Goal: Task Accomplishment & Management: Manage account settings

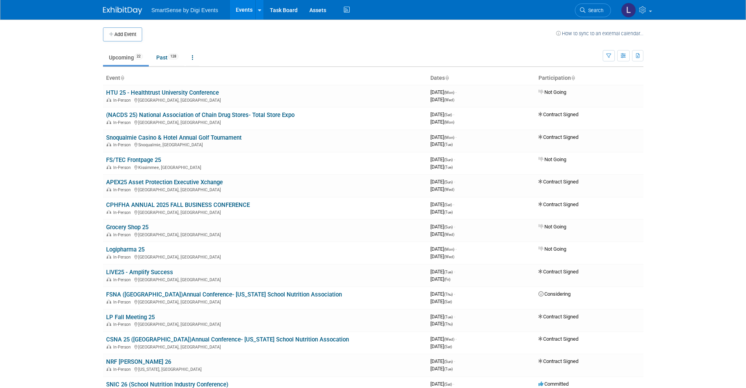
scroll to position [179, 0]
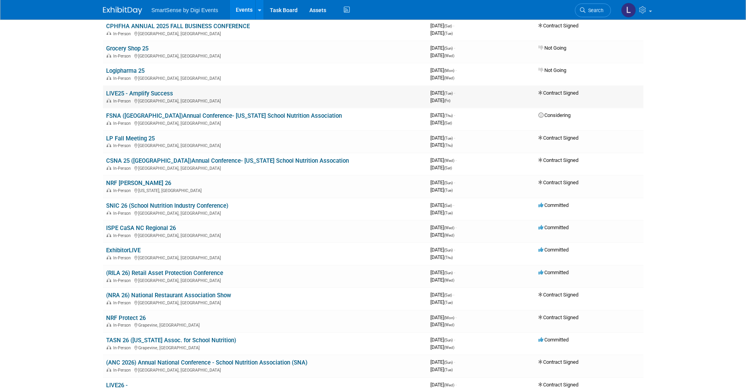
click at [134, 94] on link "LIVE25 - Amplify Success" at bounding box center [139, 93] width 67 height 7
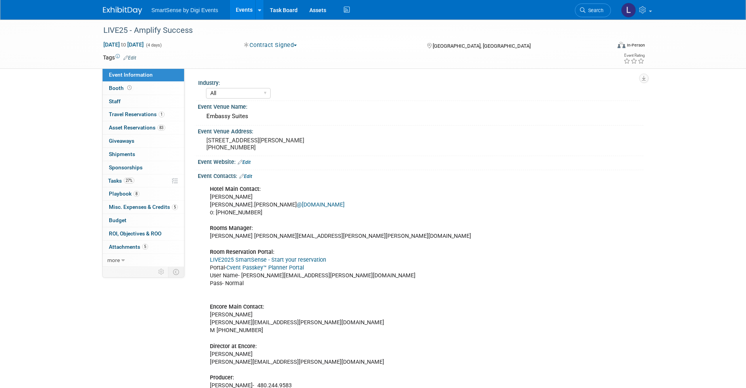
select select "All"
click at [115, 89] on span "Booth" at bounding box center [121, 88] width 24 height 6
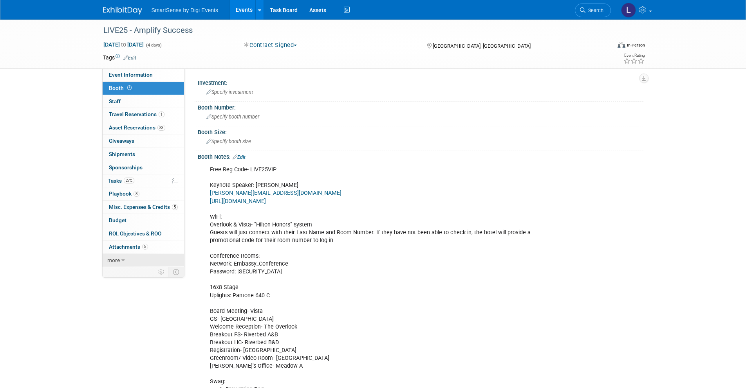
click at [116, 262] on span "more" at bounding box center [113, 260] width 13 height 6
click at [576, 67] on div "LIVE25 - Amplify Success Oct 21, 2025 to Oct 24, 2025 (4 days) Oct 21, 2025 to …" at bounding box center [373, 44] width 552 height 49
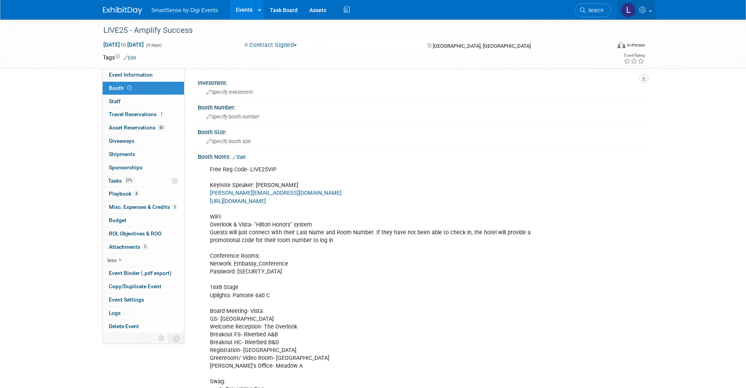
click at [647, 7] on icon at bounding box center [643, 9] width 9 height 7
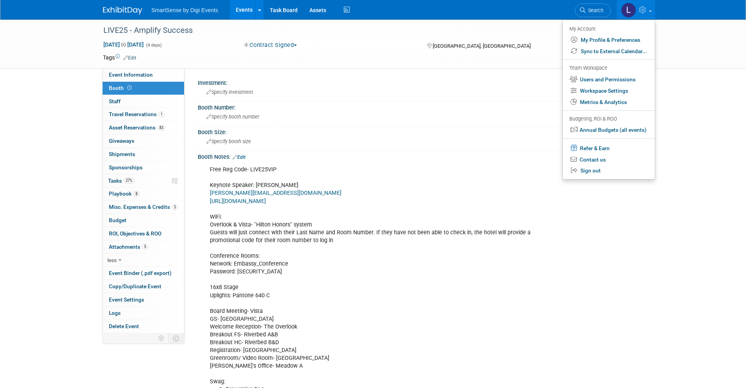
click at [268, 67] on div "LIVE25 - Amplify Success Oct 21, 2025 to Oct 24, 2025 (4 days) Oct 21, 2025 to …" at bounding box center [373, 44] width 552 height 49
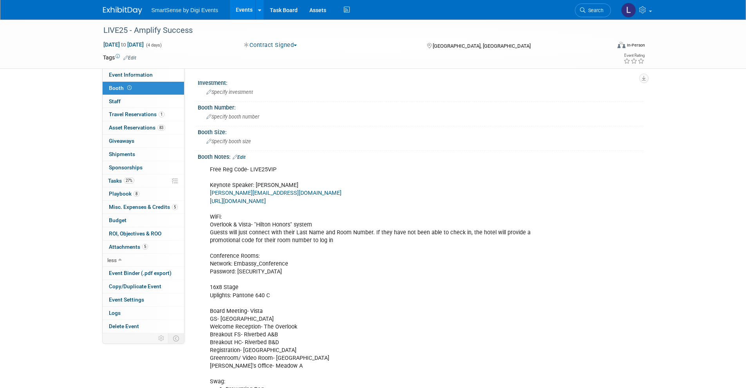
click at [162, 338] on icon at bounding box center [161, 339] width 6 height 6
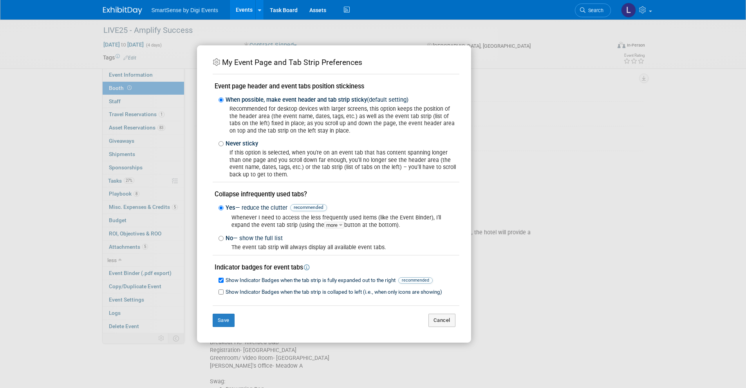
scroll to position [136, 0]
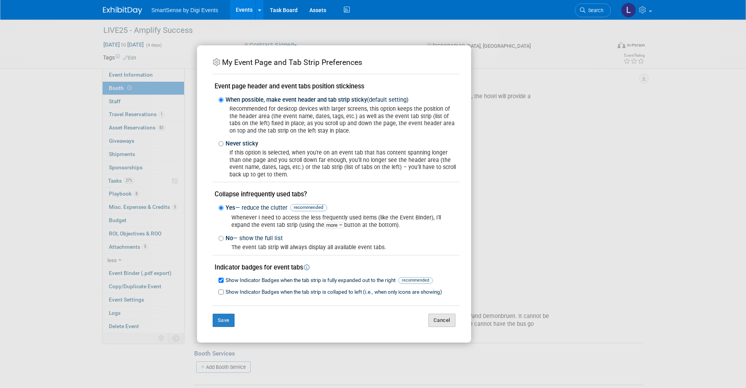
click at [452, 320] on button "Cancel" at bounding box center [441, 320] width 27 height 13
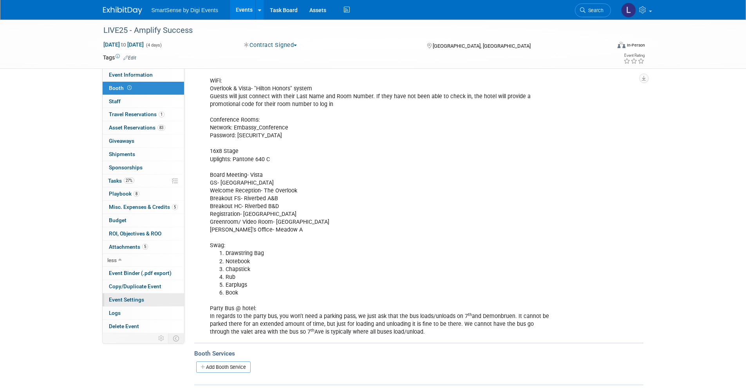
click at [130, 300] on span "Event Settings" at bounding box center [126, 300] width 35 height 6
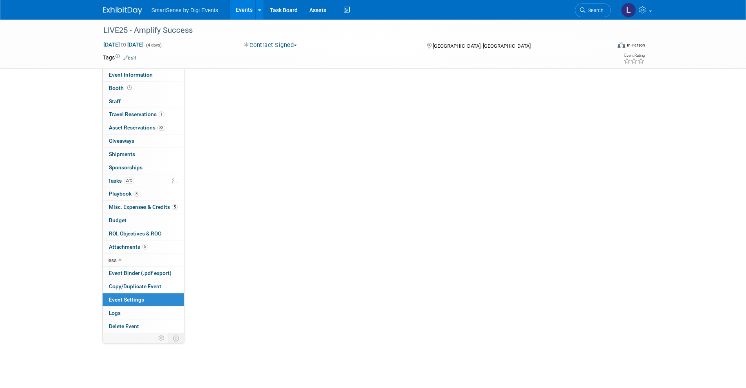
scroll to position [0, 0]
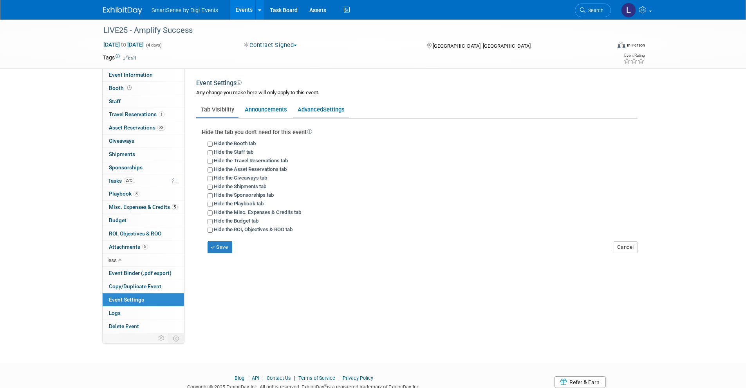
click at [320, 109] on link "Advanced Settings" at bounding box center [321, 109] width 56 height 15
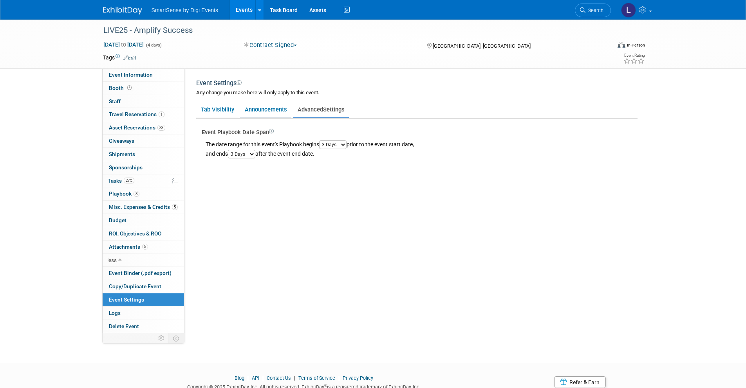
click at [274, 113] on link "Announcements" at bounding box center [265, 109] width 51 height 15
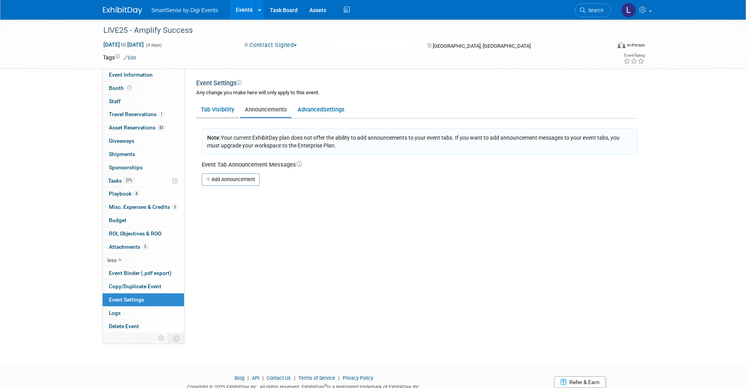
click at [218, 113] on link "Tab Visibility" at bounding box center [217, 109] width 42 height 15
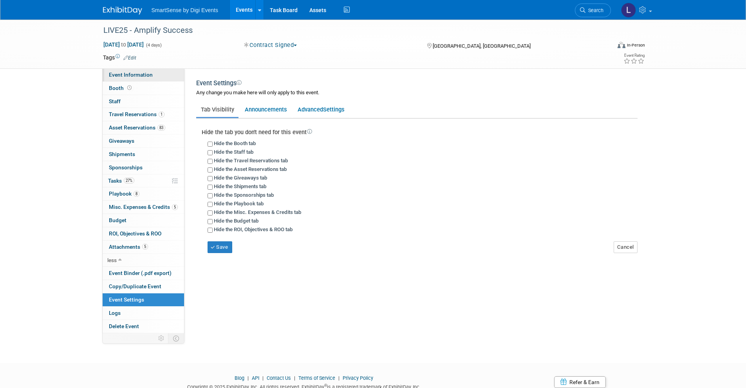
click at [122, 79] on link "Event Information" at bounding box center [143, 75] width 81 height 13
select select "All"
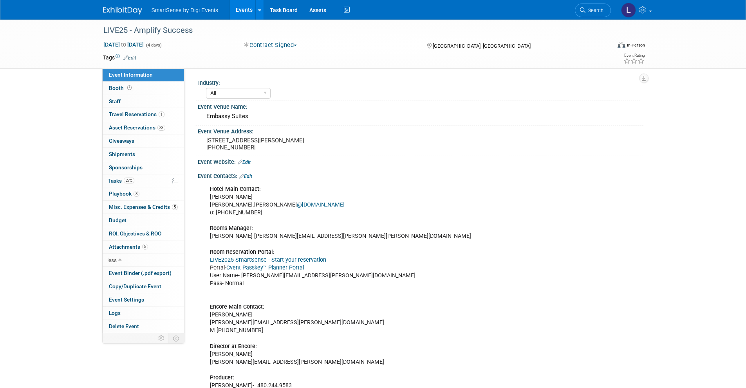
scroll to position [5, 0]
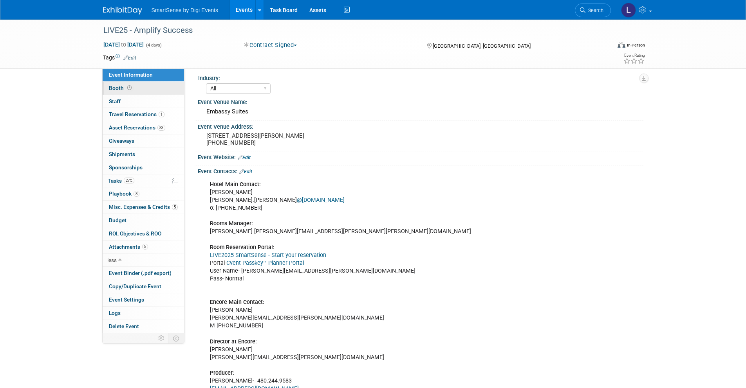
click at [128, 88] on icon at bounding box center [129, 88] width 4 height 4
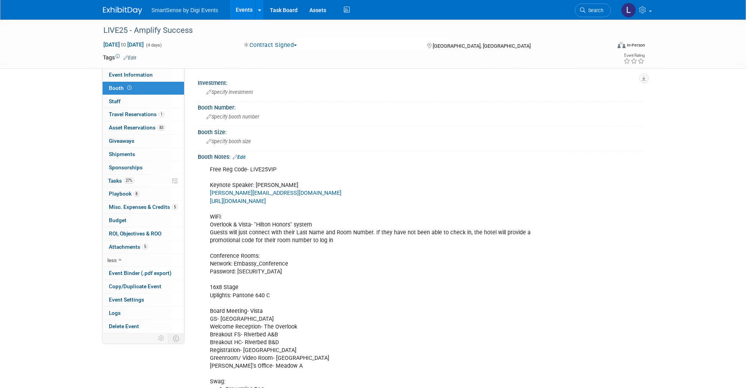
click at [128, 88] on icon at bounding box center [129, 88] width 4 height 4
click at [51, 268] on div "LIVE25 - Amplify Success Oct 21, 2025 to Oct 24, 2025 (4 days) Oct 21, 2025 to …" at bounding box center [373, 294] width 746 height 549
click at [69, 96] on div "LIVE25 - Amplify Success Oct 21, 2025 to Oct 24, 2025 (4 days) Oct 21, 2025 to …" at bounding box center [373, 294] width 746 height 549
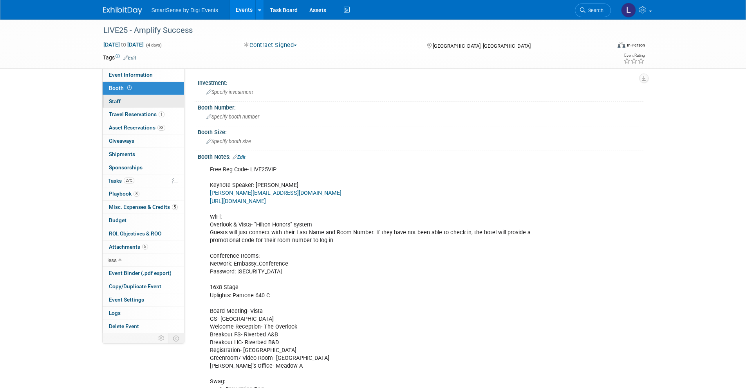
click at [123, 101] on link "0 Staff 0" at bounding box center [143, 101] width 81 height 13
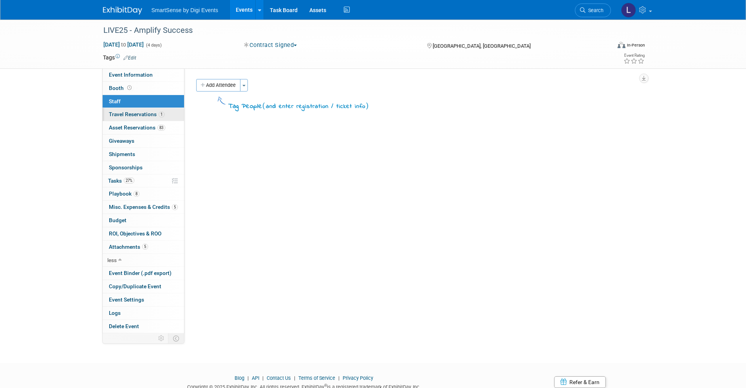
click at [155, 112] on span "Travel Reservations 1" at bounding box center [137, 114] width 56 height 6
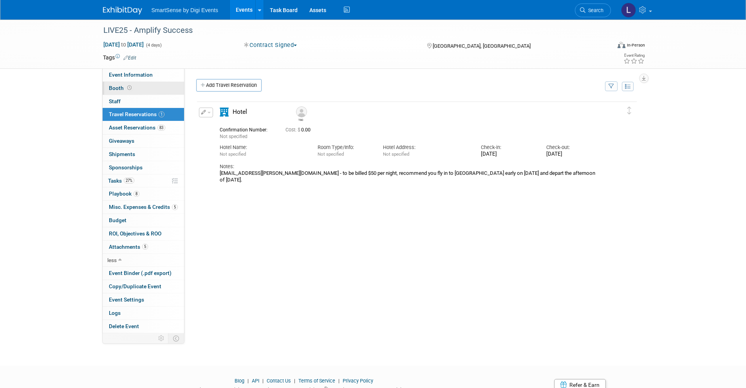
click at [131, 88] on span at bounding box center [129, 88] width 7 height 6
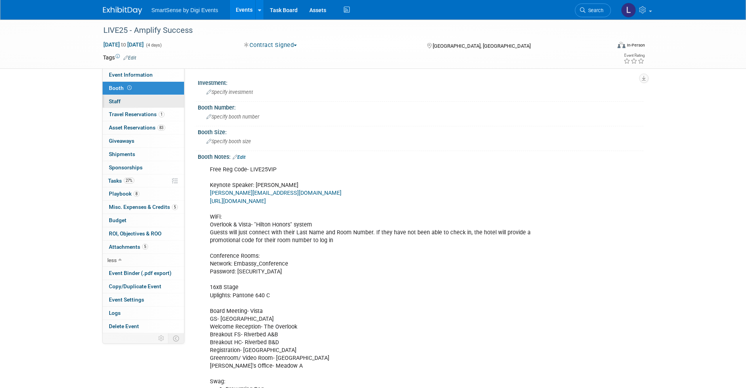
click at [130, 106] on link "0 Staff 0" at bounding box center [143, 101] width 81 height 13
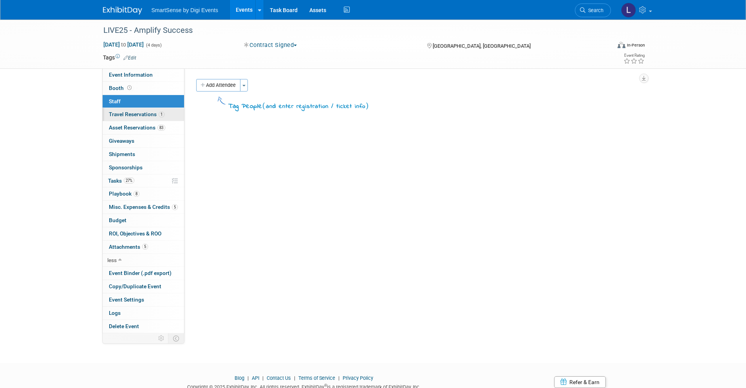
click at [137, 112] on span "Travel Reservations 1" at bounding box center [137, 114] width 56 height 6
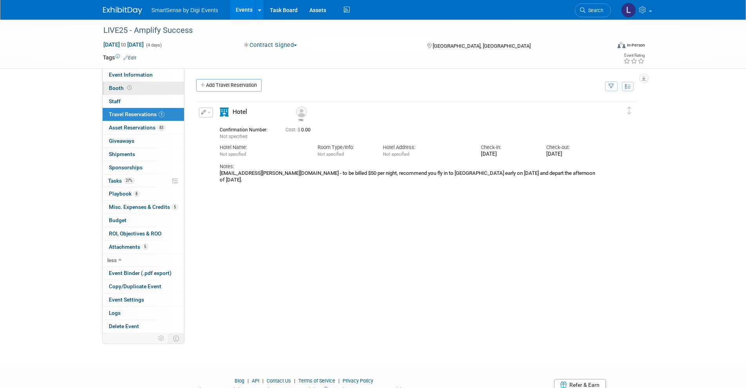
click at [123, 88] on span "Booth" at bounding box center [121, 88] width 24 height 6
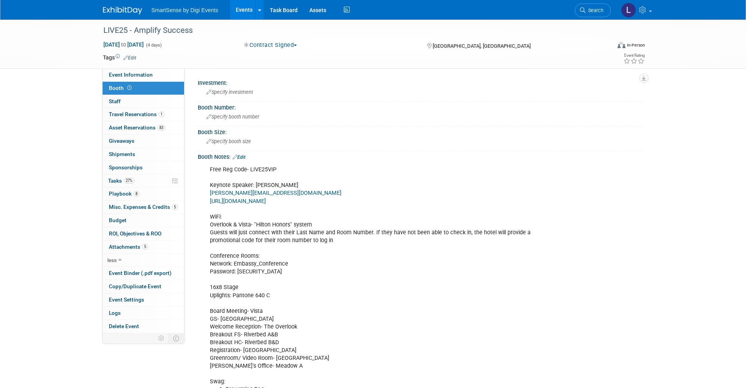
click at [242, 157] on link "Edit" at bounding box center [239, 157] width 13 height 5
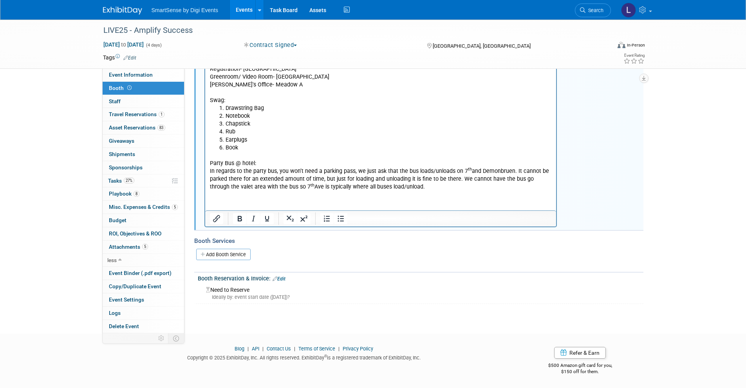
scroll to position [35, 0]
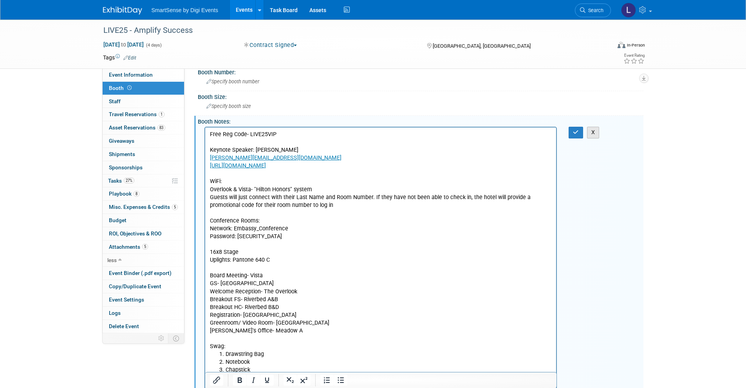
click at [592, 134] on button "X" at bounding box center [593, 132] width 13 height 11
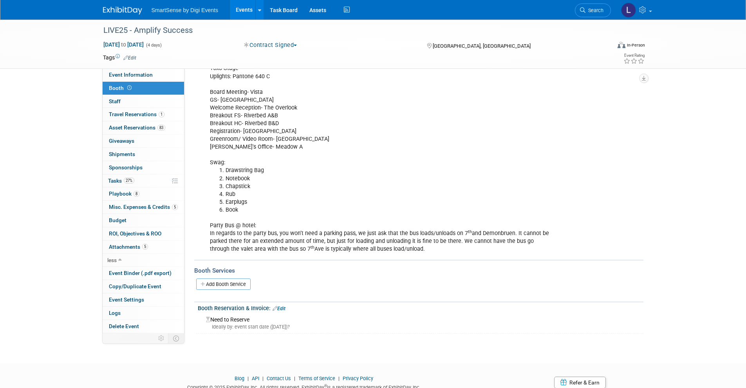
scroll to position [0, 0]
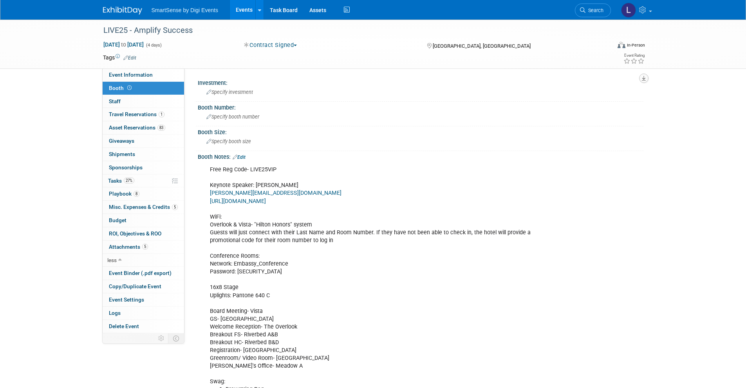
click at [644, 77] on icon "button" at bounding box center [644, 78] width 4 height 5
click at [597, 101] on link "Export tab to PDF" at bounding box center [609, 101] width 66 height 11
